Goal: Find specific page/section: Find specific page/section

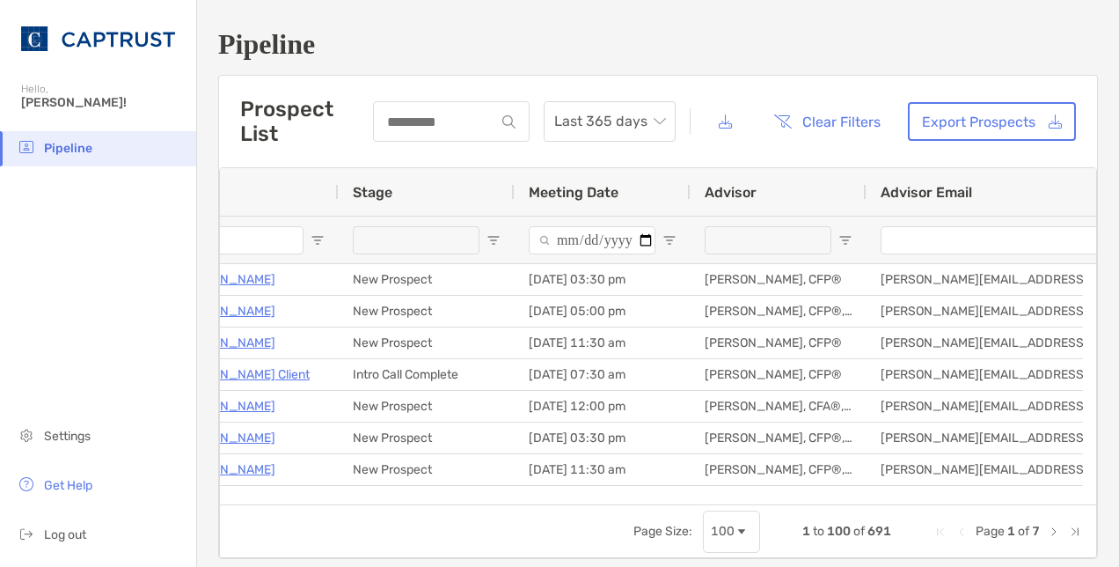
click at [408, 192] on div "Stage" at bounding box center [427, 192] width 148 height 48
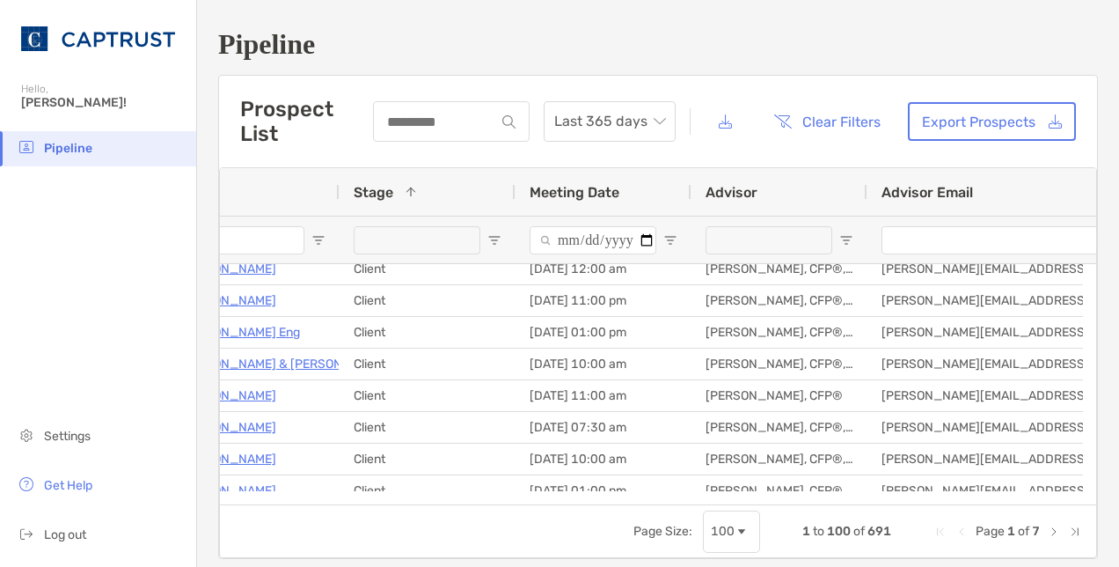
click at [498, 234] on span "Open Filter Menu" at bounding box center [495, 240] width 14 height 14
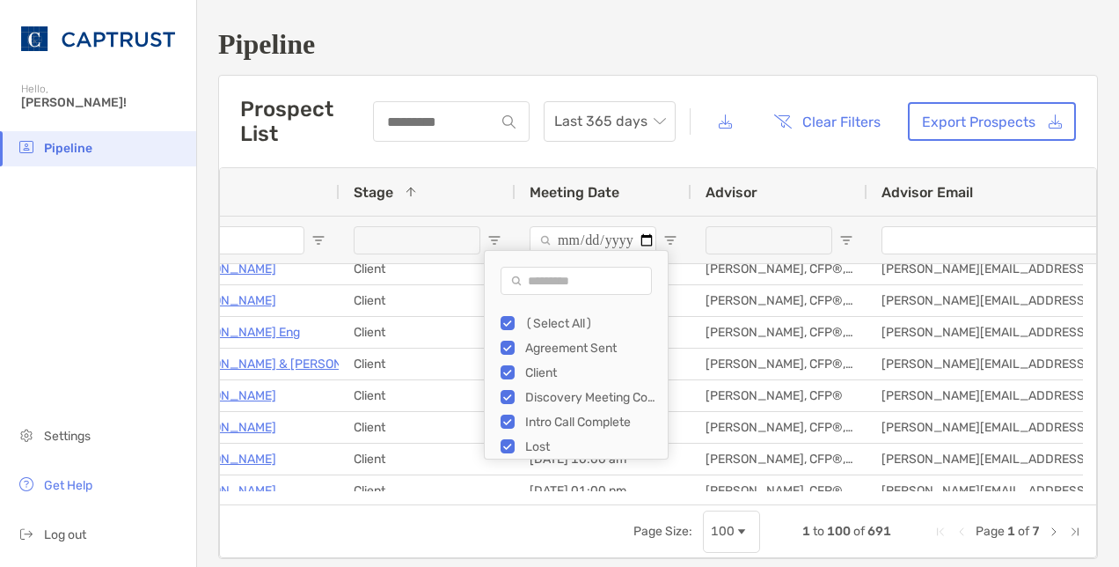
click at [547, 326] on div "(Select All)" at bounding box center [591, 323] width 132 height 15
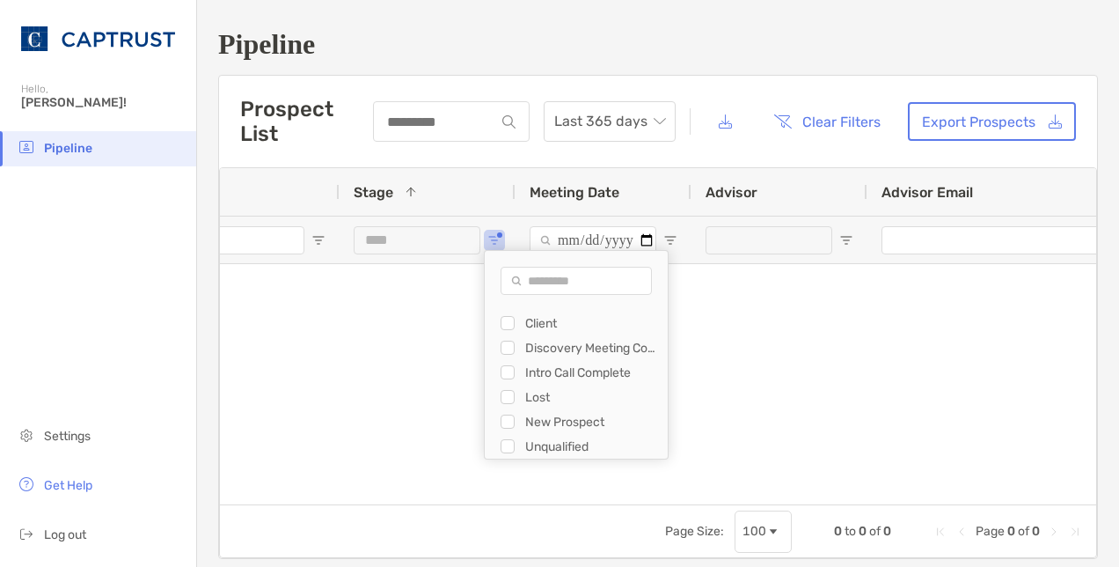
click at [544, 443] on div "Unqualified" at bounding box center [591, 446] width 132 height 15
type input "**********"
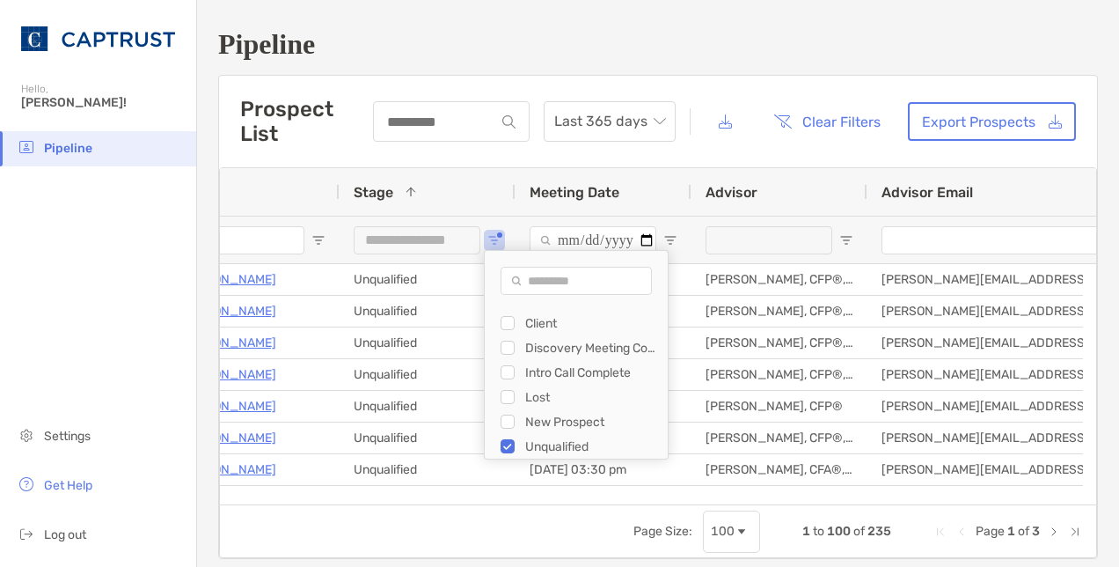
click at [516, 58] on h1 "Pipeline" at bounding box center [658, 44] width 880 height 33
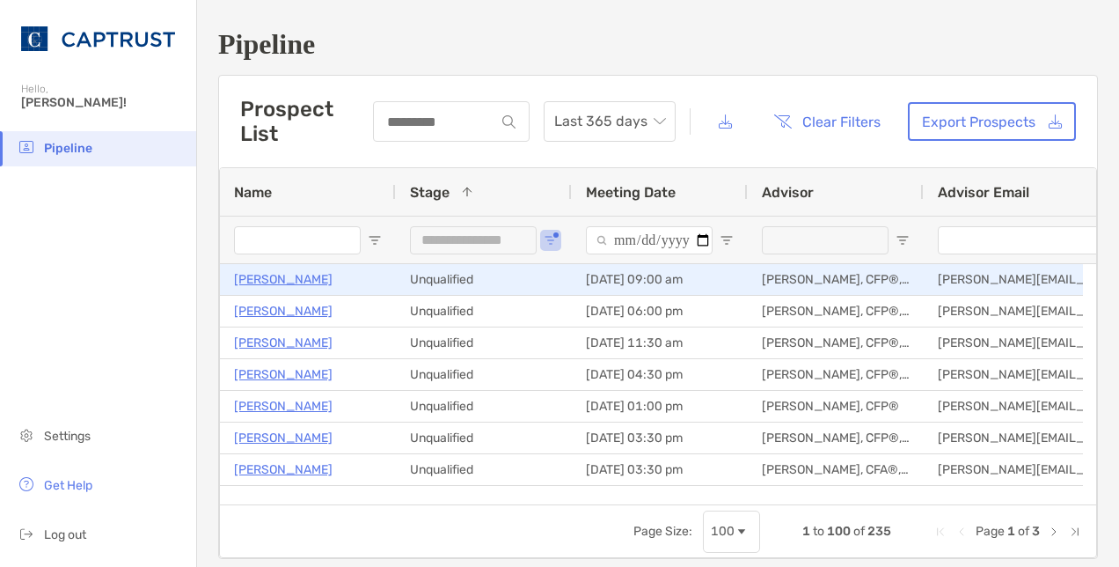
click at [265, 276] on p "[PERSON_NAME]" at bounding box center [283, 279] width 99 height 22
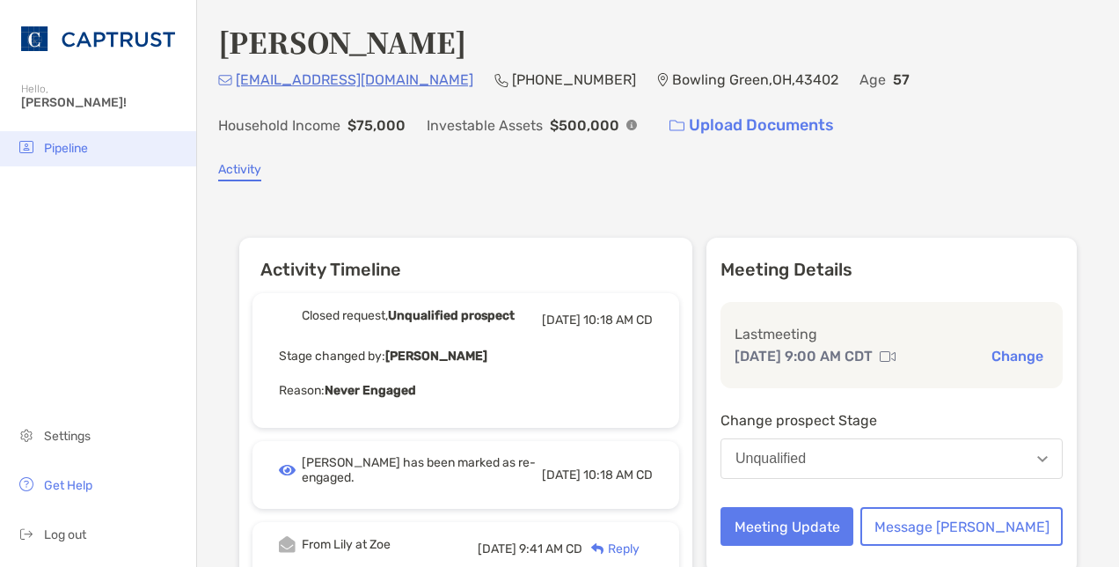
click at [56, 153] on span "Pipeline" at bounding box center [66, 148] width 44 height 15
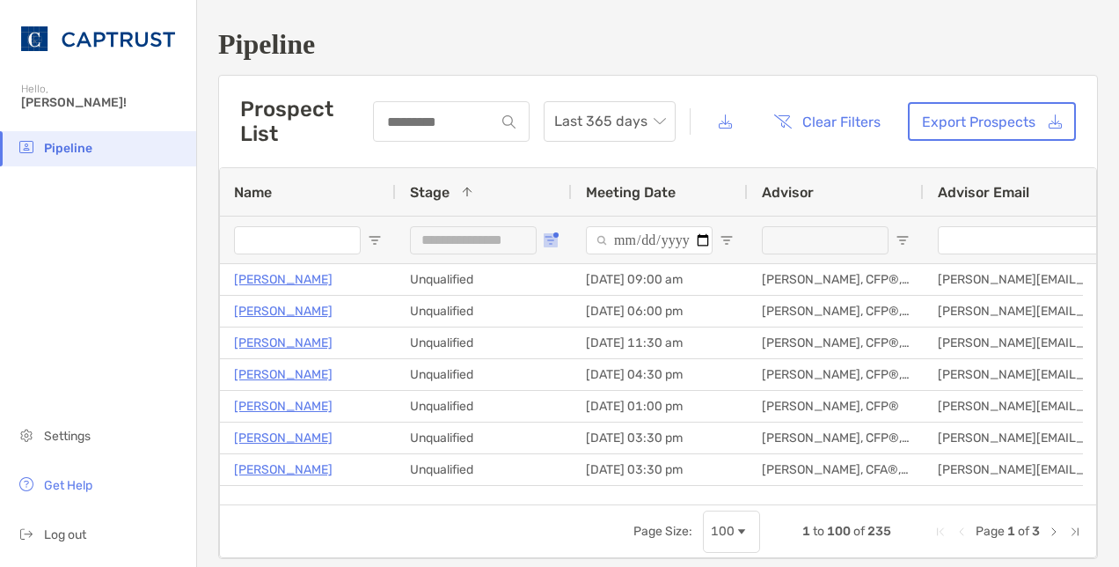
click at [551, 239] on span "Open Filter Menu" at bounding box center [551, 240] width 14 height 14
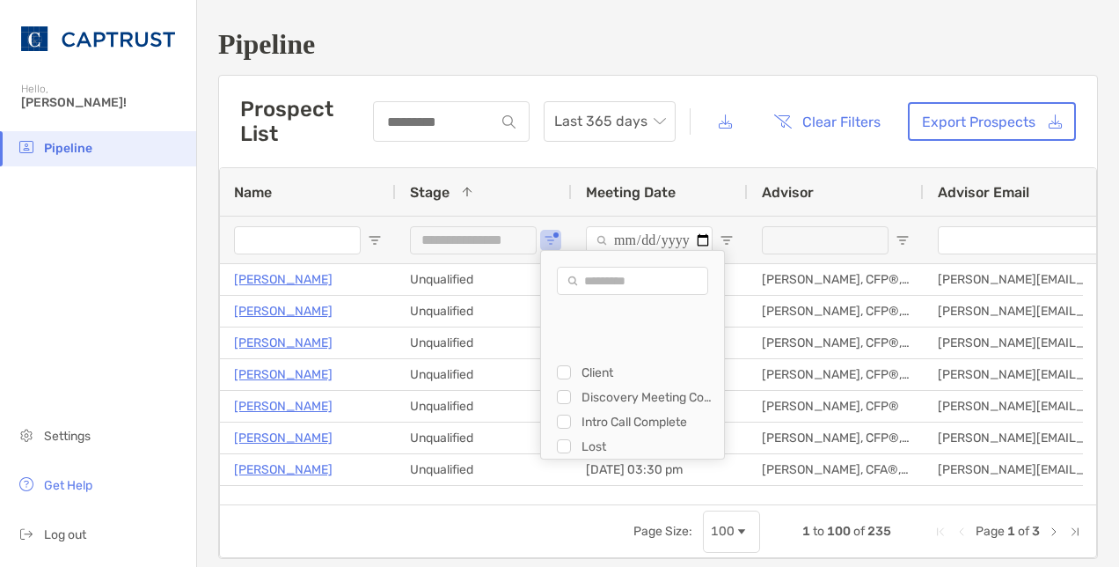
scroll to position [49, 0]
click at [583, 449] on div "Unqualified" at bounding box center [648, 446] width 132 height 15
type input "***"
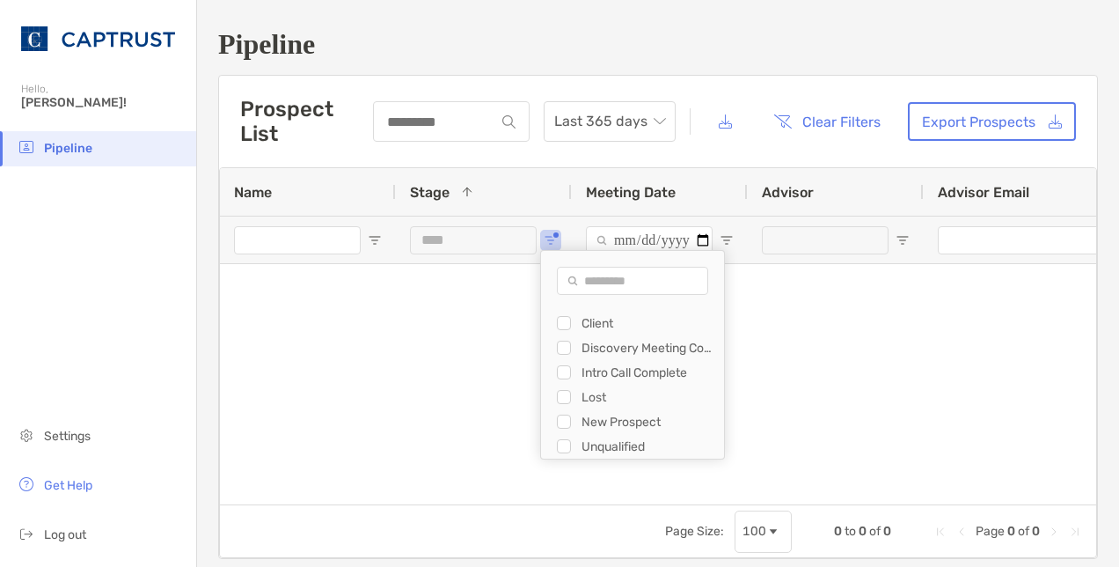
click at [510, 175] on div "Stage 1" at bounding box center [484, 192] width 148 height 48
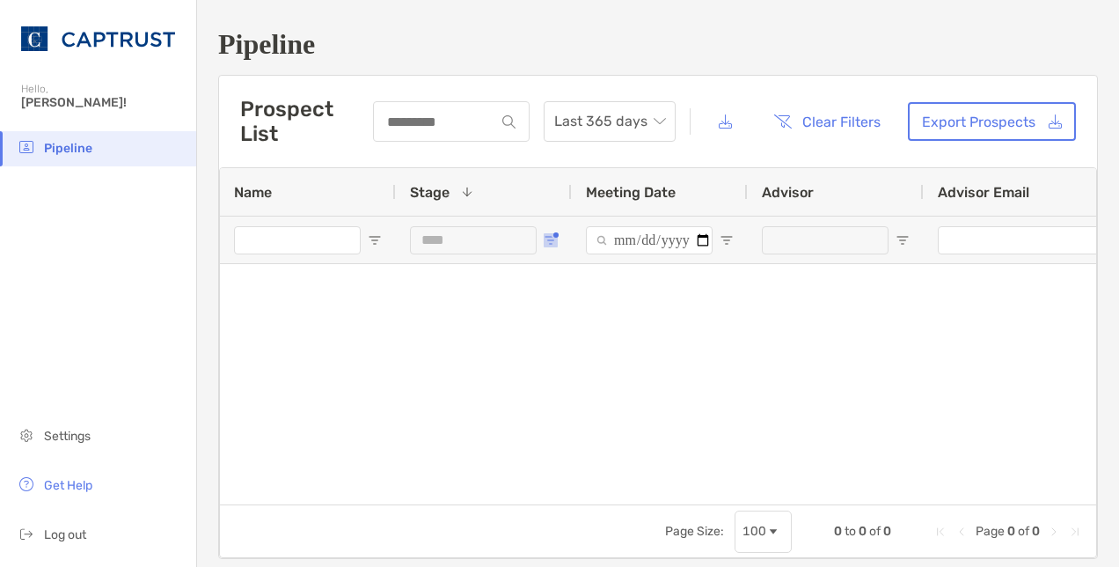
click at [556, 246] on span "Open Filter Menu" at bounding box center [551, 240] width 14 height 14
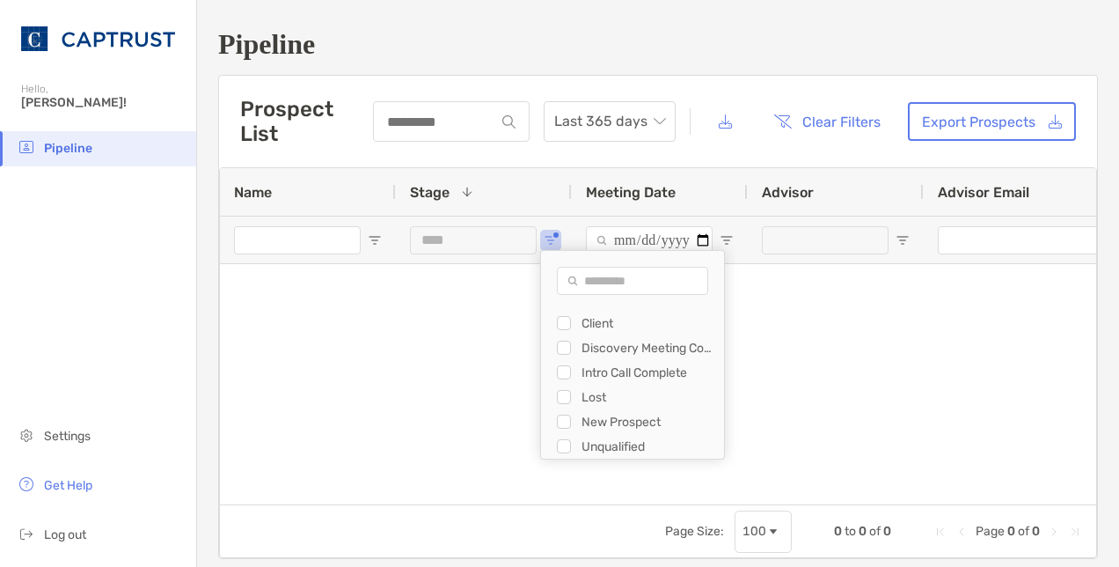
scroll to position [0, 0]
click at [595, 327] on div "(Select All)" at bounding box center [648, 323] width 132 height 15
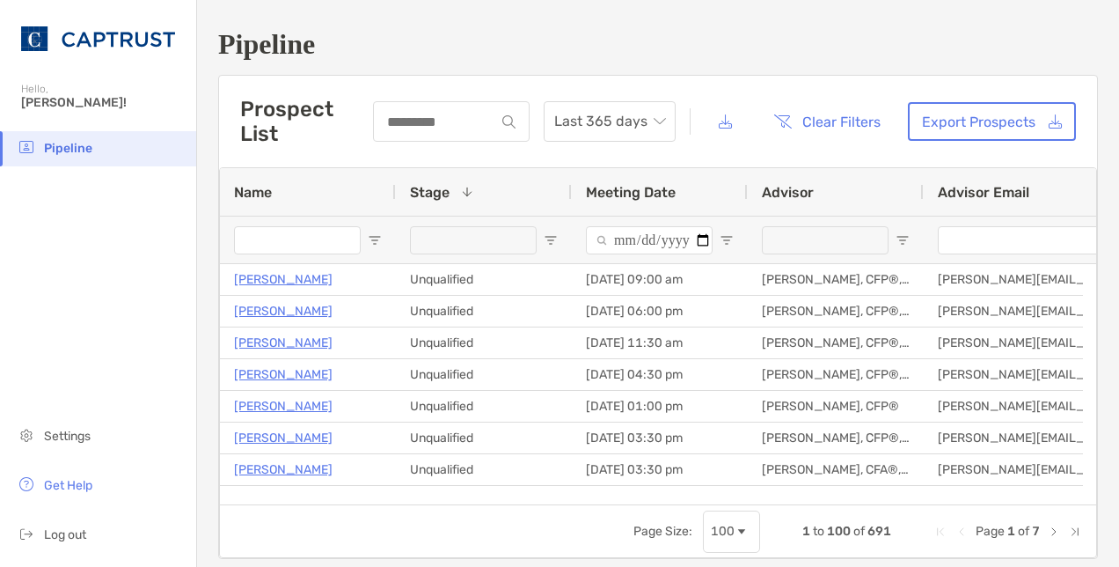
click at [479, 157] on div "Prospect List Last 365 days Clear Filters Export Prospects" at bounding box center [658, 122] width 878 height 92
click at [461, 190] on span at bounding box center [467, 192] width 14 height 14
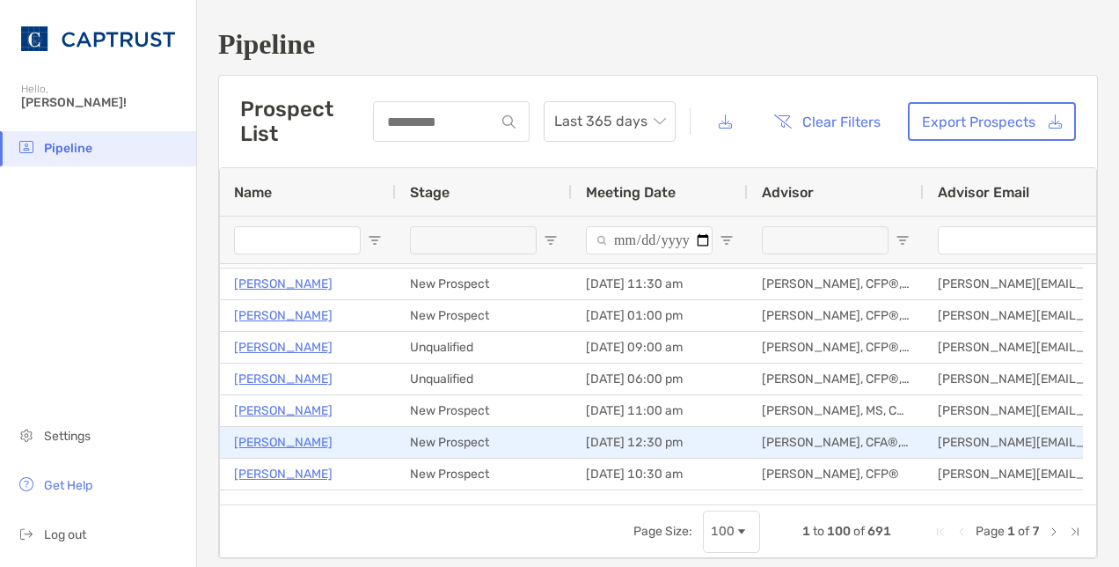
scroll to position [187, 0]
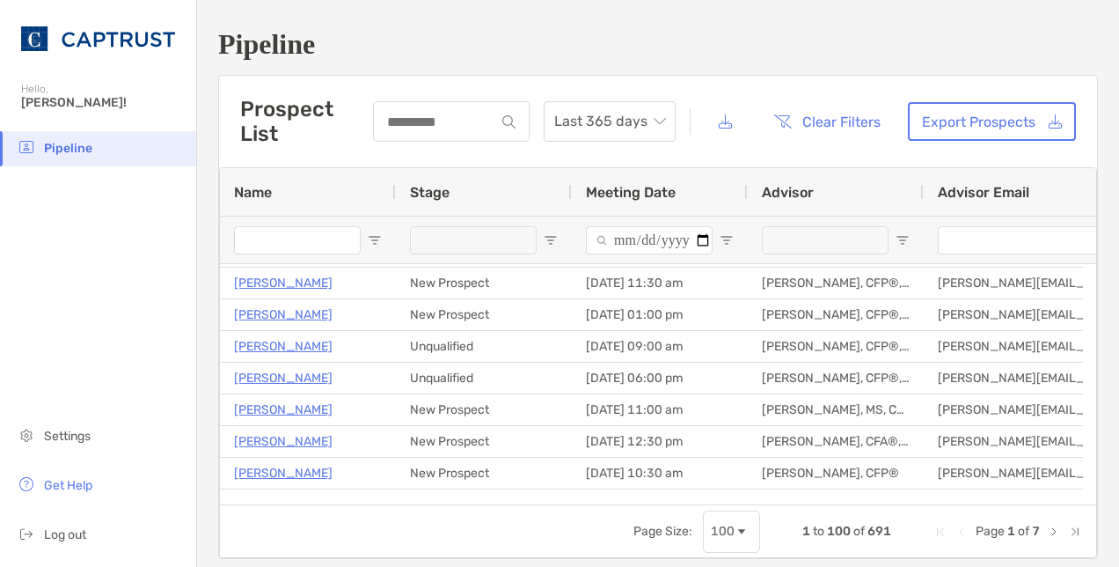
click at [546, 238] on span "Open Filter Menu" at bounding box center [551, 240] width 14 height 14
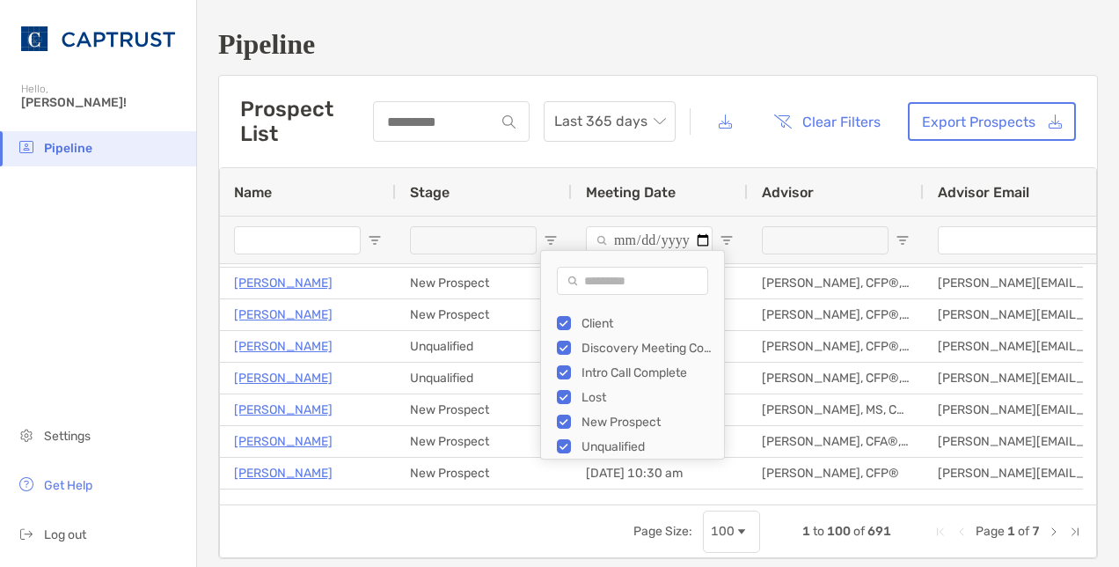
scroll to position [0, 0]
click at [412, 63] on div "Pipeline Prospect List Last 365 days Clear Filters Export Prospects Press ENTER…" at bounding box center [658, 293] width 922 height 587
